Goal: Information Seeking & Learning: Compare options

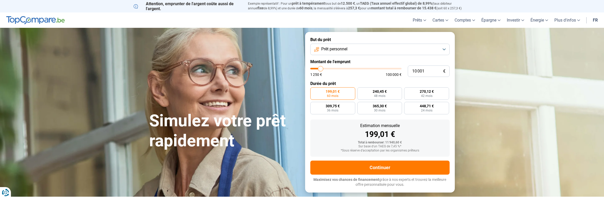
click at [446, 50] on button "Prêt personnel" at bounding box center [379, 49] width 139 height 11
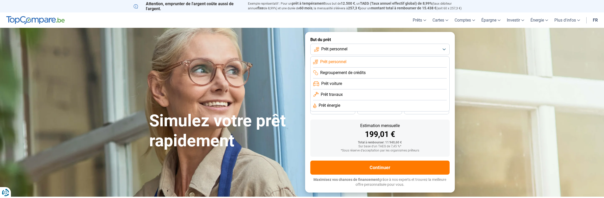
click at [444, 49] on button "Prêt personnel" at bounding box center [379, 49] width 139 height 11
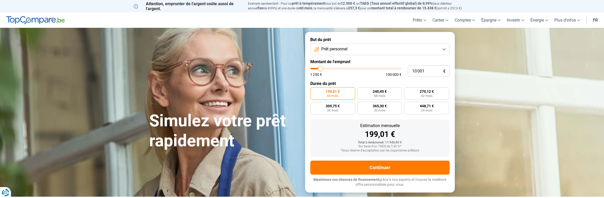
click at [444, 49] on button "Prêt personnel" at bounding box center [379, 49] width 139 height 11
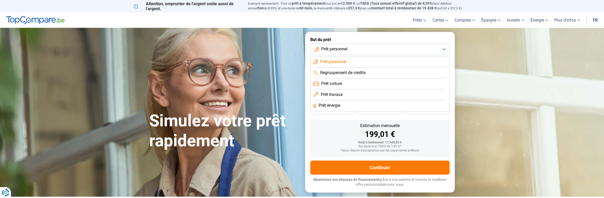
click at [338, 95] on span "Prêt travaux" at bounding box center [332, 95] width 22 height 6
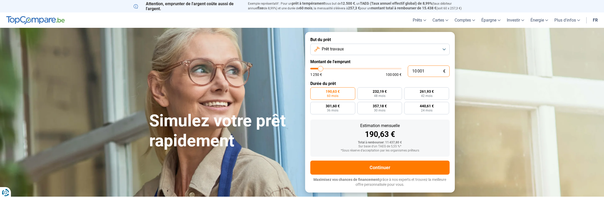
click at [425, 70] on input "10 001" at bounding box center [429, 71] width 42 height 11
drag, startPoint x: 425, startPoint y: 70, endPoint x: 402, endPoint y: 71, distance: 22.9
click at [402, 71] on div "10 001 € 1 250 € 100 000 €" at bounding box center [379, 71] width 139 height 11
type input "7"
type input "1250"
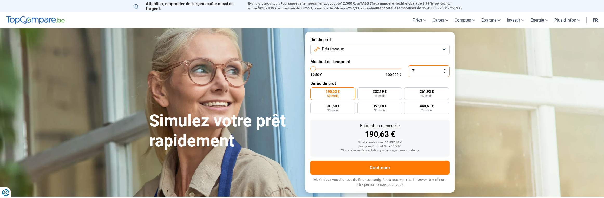
type input "70"
type input "1250"
type input "700"
type input "1250"
type input "7 000"
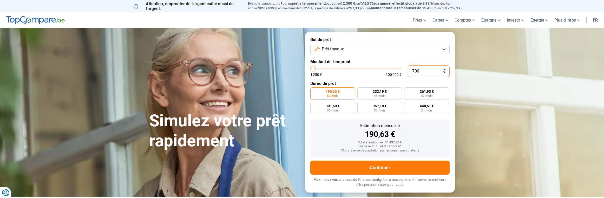
type input "7000"
radio input "true"
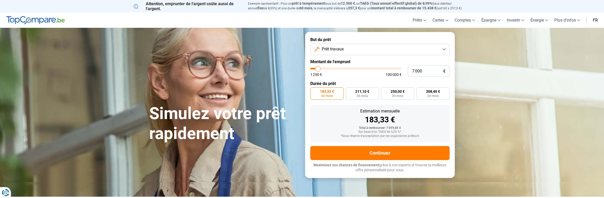
type input "9 000"
type input "9000"
type input "9 500"
type input "9500"
type input "10 250"
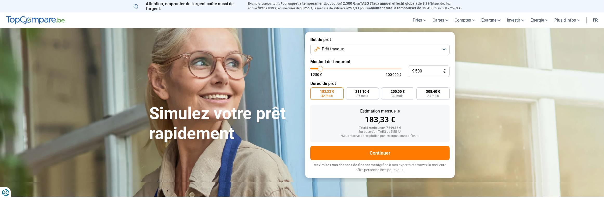
type input "10250"
type input "10 750"
type input "10750"
type input "11 000"
type input "11000"
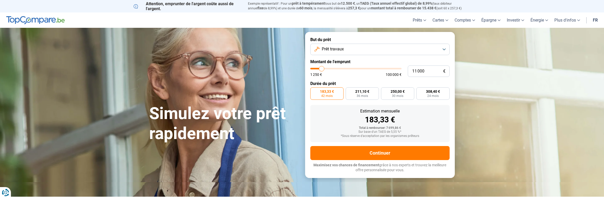
type input "11 250"
type input "11250"
type input "11 750"
type input "11750"
type input "12 250"
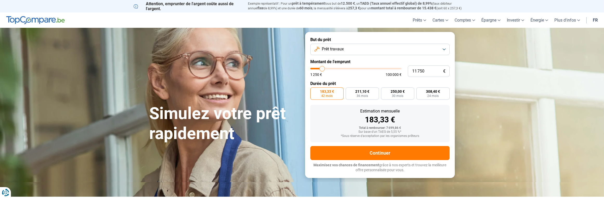
type input "12250"
type input "12 500"
type input "12500"
type input "13 000"
type input "13000"
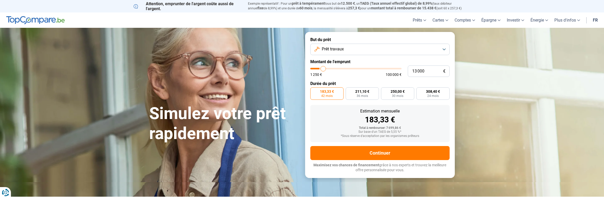
type input "13 500"
type input "13500"
type input "13 750"
type input "13750"
type input "14 250"
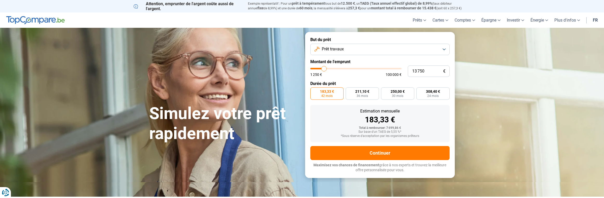
type input "14250"
type input "14 500"
type input "14500"
type input "15 000"
type input "15000"
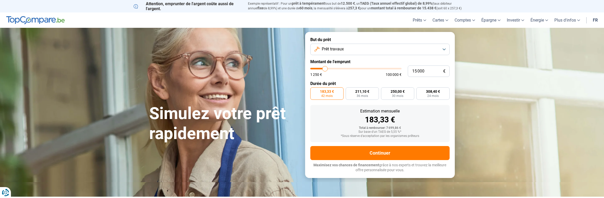
type input "15 250"
type input "15250"
type input "16 000"
type input "16000"
type input "17 000"
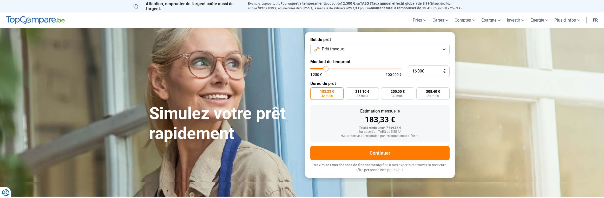
type input "17000"
type input "17 500"
type input "17500"
type input "17 750"
type input "17750"
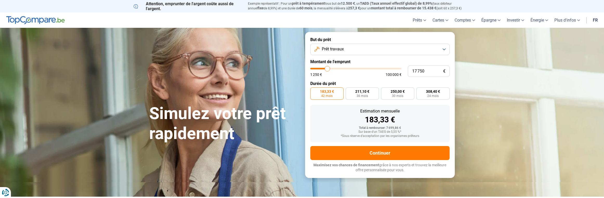
type input "18 500"
type input "18500"
type input "18 750"
type input "18750"
type input "19 250"
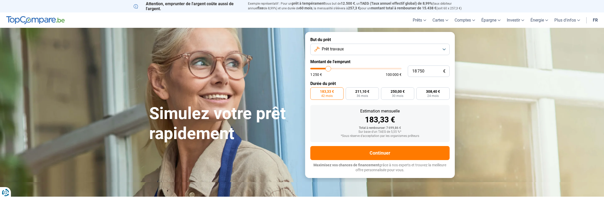
type input "19250"
type input "19 500"
type input "19500"
type input "20 000"
type input "20000"
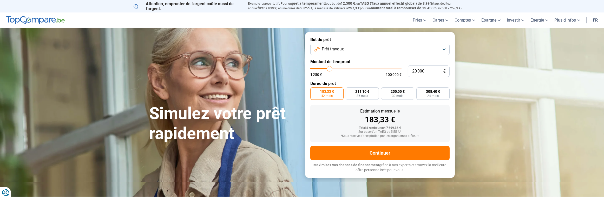
type input "20 250"
type input "20250"
type input "20 500"
drag, startPoint x: 320, startPoint y: 68, endPoint x: 330, endPoint y: 69, distance: 10.2
type input "20500"
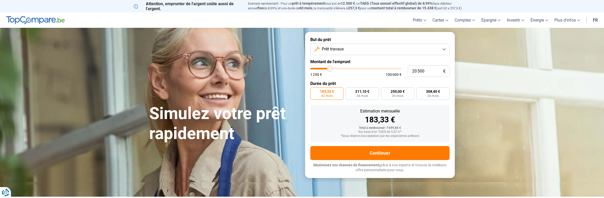
click at [330, 69] on input "range" at bounding box center [355, 69] width 91 height 2
radio input "false"
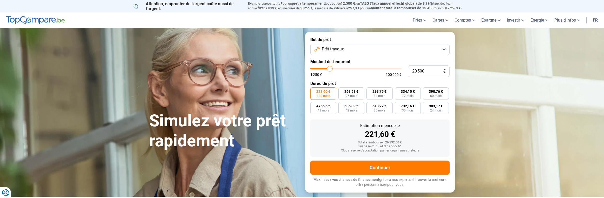
type input "20 750"
type input "20750"
type input "20 500"
type input "20500"
type input "20 250"
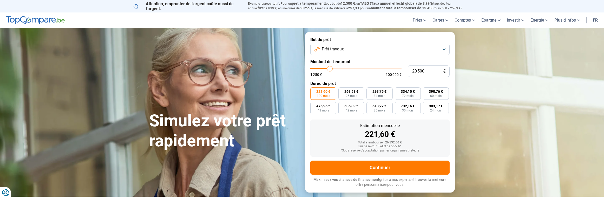
type input "20250"
type input "19 750"
type input "19750"
type input "19 250"
type input "19250"
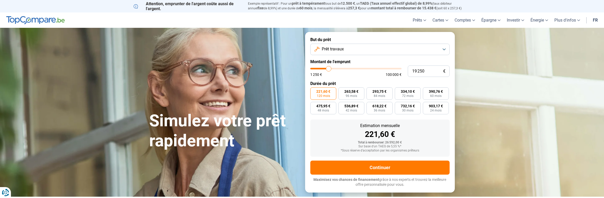
type input "18 250"
type input "18250"
type input "17 000"
type input "17000"
type input "15 750"
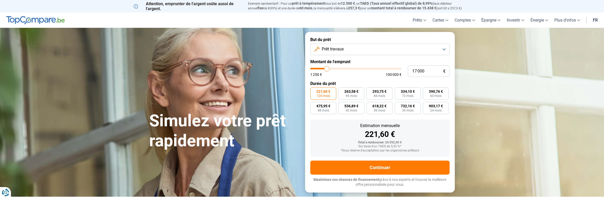
type input "15750"
type input "15 250"
type input "15250"
type input "14 500"
type input "14500"
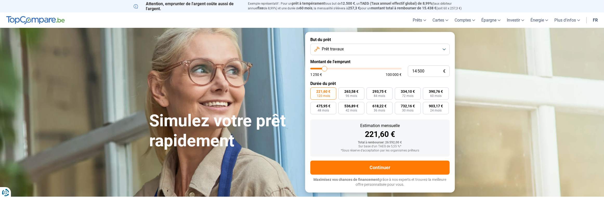
type input "14 000"
type input "14000"
type input "13 750"
type input "13750"
type input "13 500"
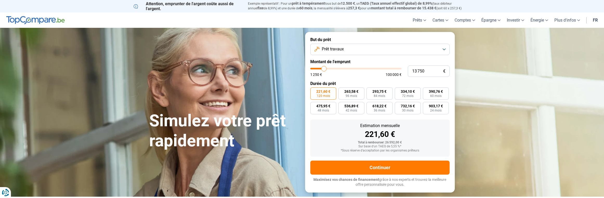
type input "13500"
type input "13 000"
type input "13000"
type input "12 500"
type input "12500"
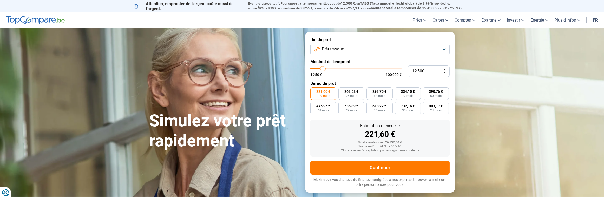
type input "12 250"
type input "12250"
type input "11 750"
type input "11750"
type input "11 250"
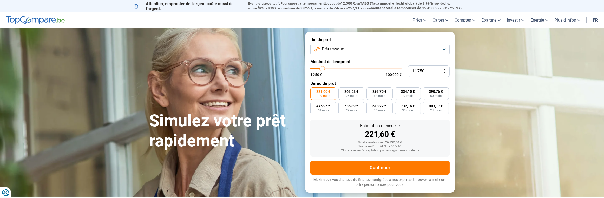
type input "11250"
type input "10 500"
type input "10500"
type input "9 250"
type input "9250"
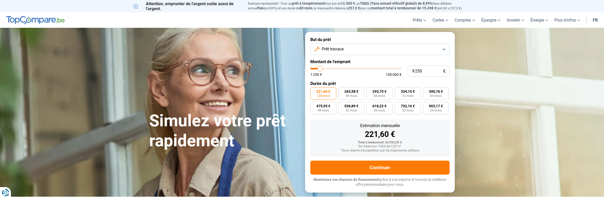
type input "8 750"
type input "8750"
type input "8 500"
type input "8500"
type input "8 000"
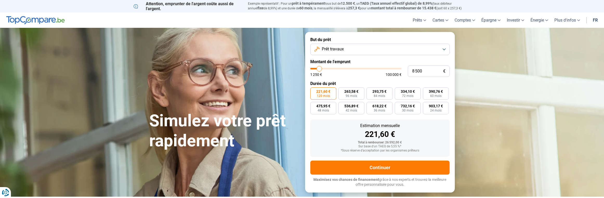
type input "8000"
type input "7 750"
type input "7750"
type input "7 250"
type input "7250"
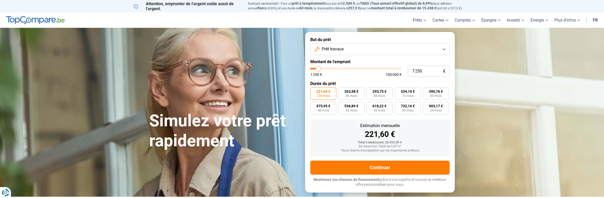
type input "6 750"
type input "6750"
type input "6 500"
type input "6500"
type input "6 250"
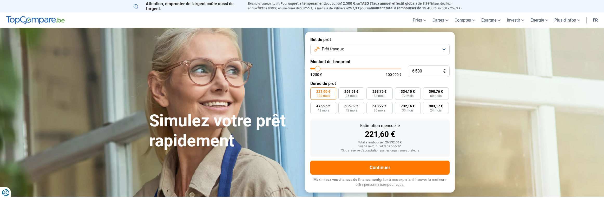
type input "6250"
type input "5 750"
drag, startPoint x: 330, startPoint y: 69, endPoint x: 317, endPoint y: 68, distance: 13.3
type input "5750"
click at [317, 68] on input "range" at bounding box center [355, 69] width 91 height 2
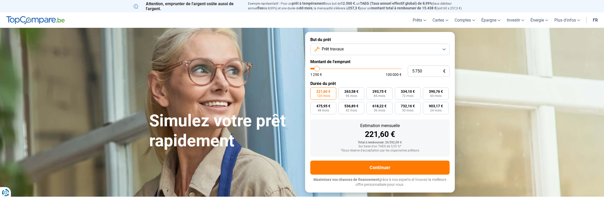
radio input "true"
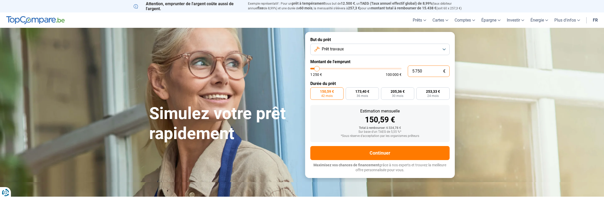
drag, startPoint x: 422, startPoint y: 70, endPoint x: 402, endPoint y: 72, distance: 20.6
click at [410, 72] on input "5 750" at bounding box center [429, 71] width 42 height 11
type input "7"
type input "1250"
type input "70"
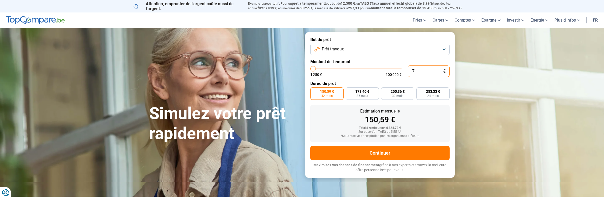
type input "1250"
type input "700"
type input "1250"
type input "7 000"
type input "7000"
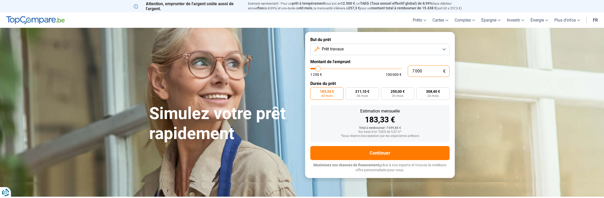
type input "7 000"
click at [326, 83] on label "Durée du prêt" at bounding box center [379, 83] width 139 height 5
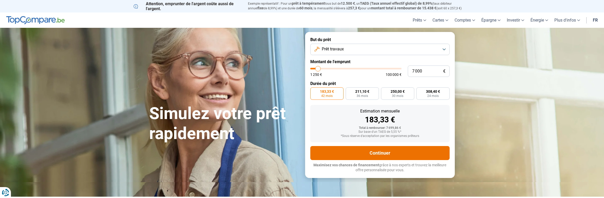
click at [383, 153] on button "Continuer" at bounding box center [379, 153] width 139 height 14
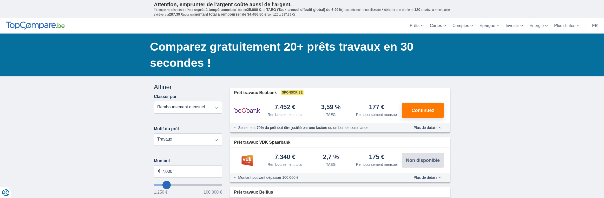
click at [218, 108] on select "Remboursement total TAEG Remboursement mensuel" at bounding box center [188, 107] width 68 height 12
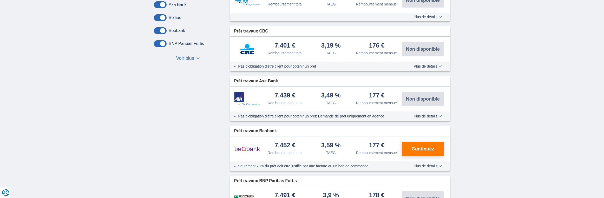
scroll to position [364, 0]
